Goal: Task Accomplishment & Management: Use online tool/utility

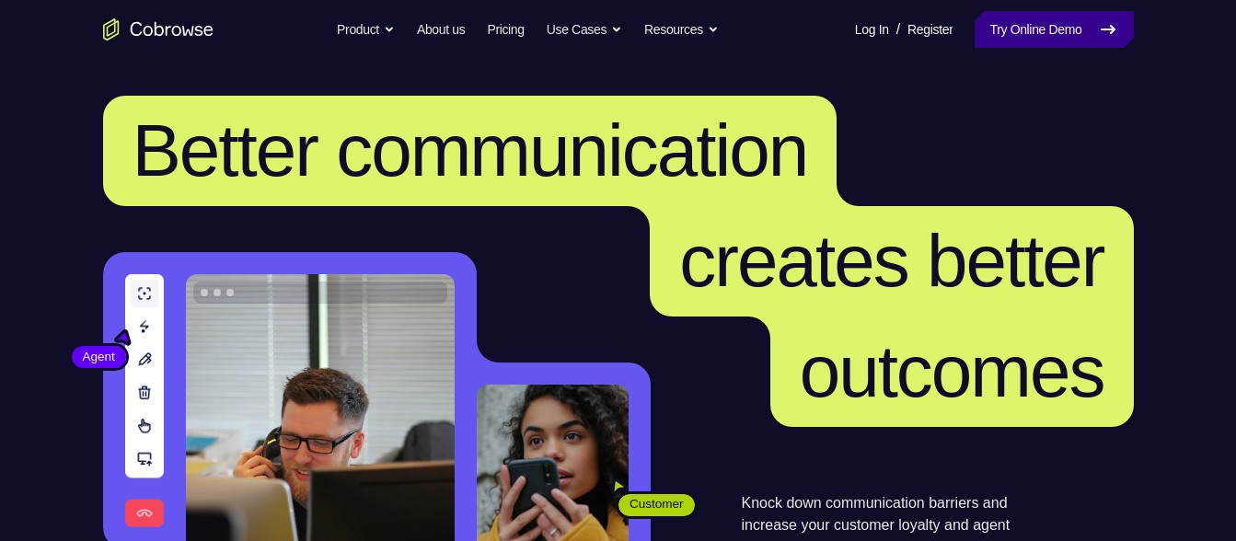
click at [1005, 32] on link "Try Online Demo" at bounding box center [1054, 29] width 158 height 37
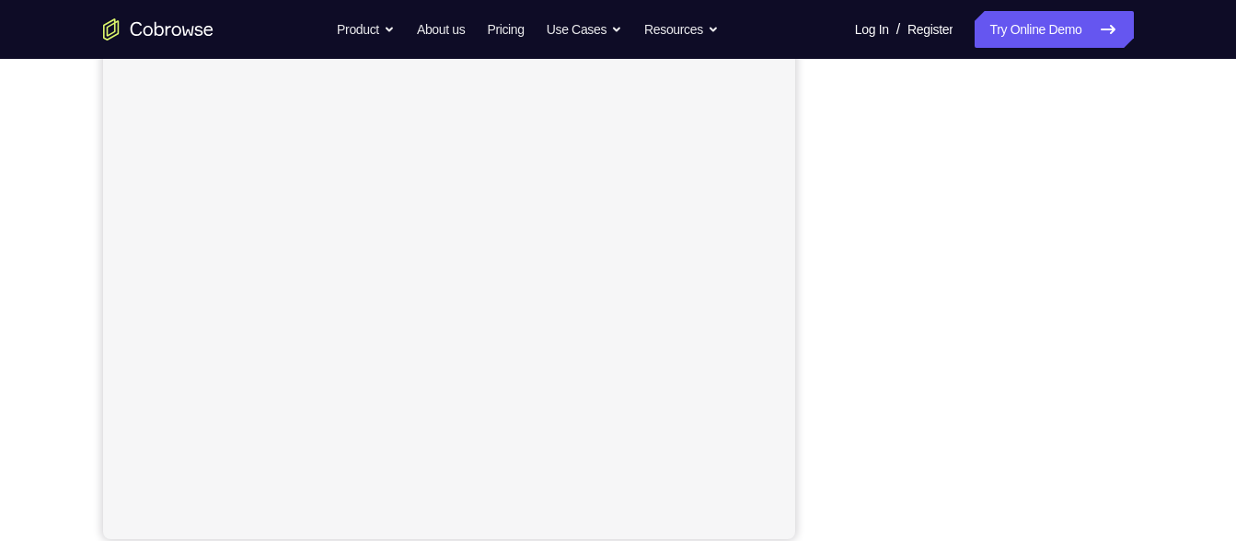
scroll to position [318, 0]
